Goal: Use online tool/utility

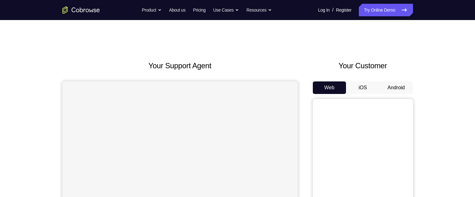
click at [402, 89] on button "Android" at bounding box center [397, 87] width 34 height 13
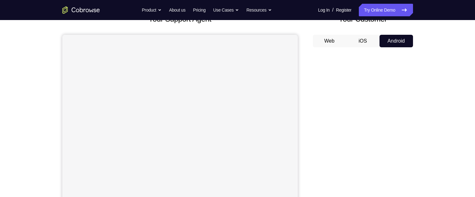
scroll to position [48, 0]
click at [433, 153] on div "Your Support Agent Your Customer Web iOS Android Next Steps We’d be happy to gi…" at bounding box center [237, 178] width 401 height 413
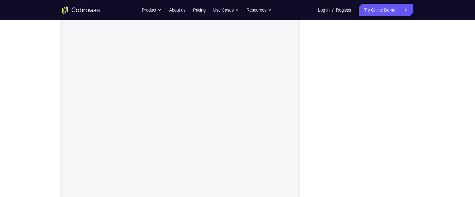
scroll to position [85, 0]
click at [466, 138] on div "Your Support Agent Your Customer Web iOS Android Next Steps We’d be happy to gi…" at bounding box center [237, 141] width 475 height 413
click at [454, 103] on div "Your Support Agent Your Customer Web iOS Android Next Steps We’d be happy to gi…" at bounding box center [237, 138] width 475 height 413
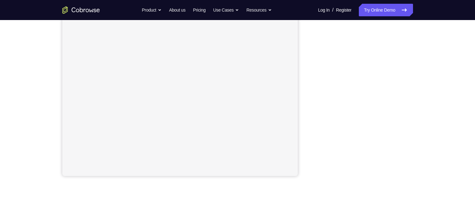
scroll to position [117, 0]
click at [448, 52] on div "Your Support Agent Your Customer Web iOS Android Next Steps We’d be happy to gi…" at bounding box center [237, 110] width 475 height 413
